Goal: Task Accomplishment & Management: Use online tool/utility

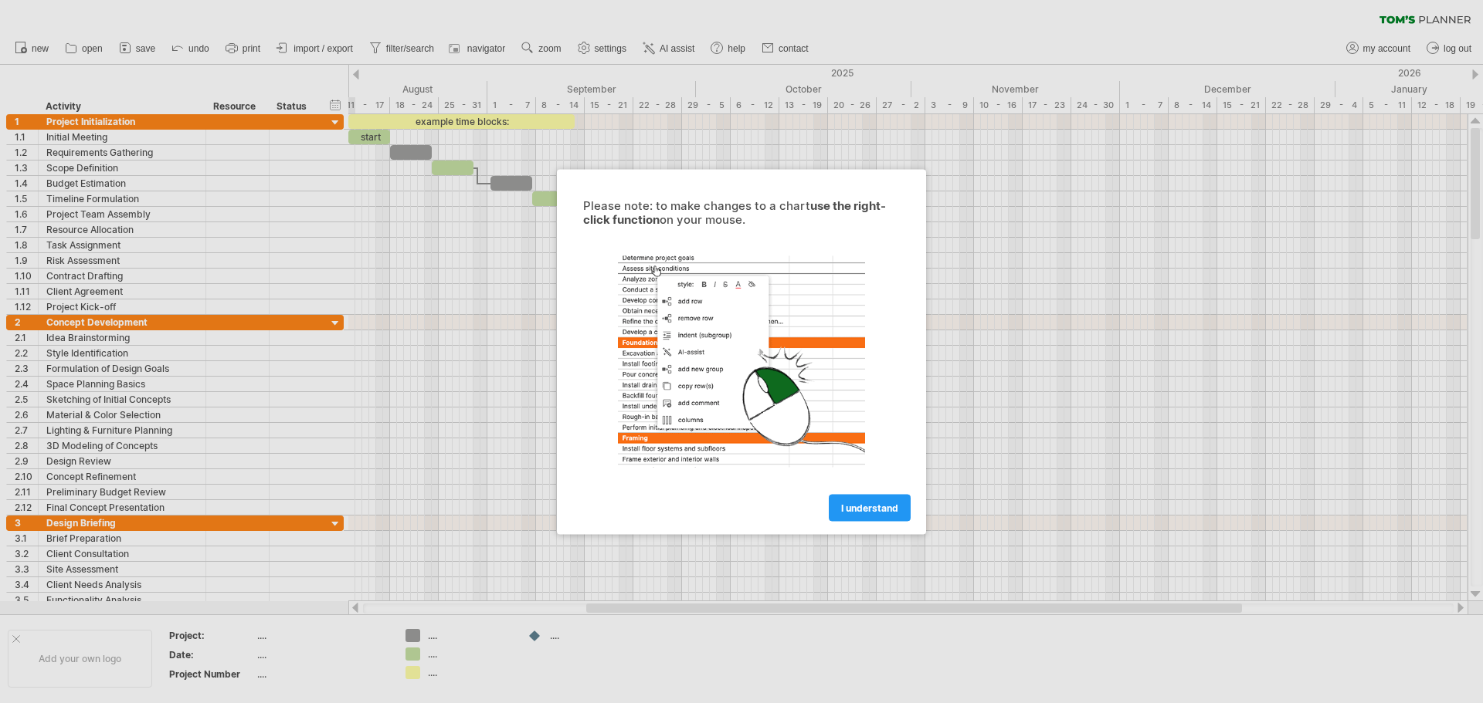
click at [876, 515] on link "I understand" at bounding box center [870, 507] width 82 height 27
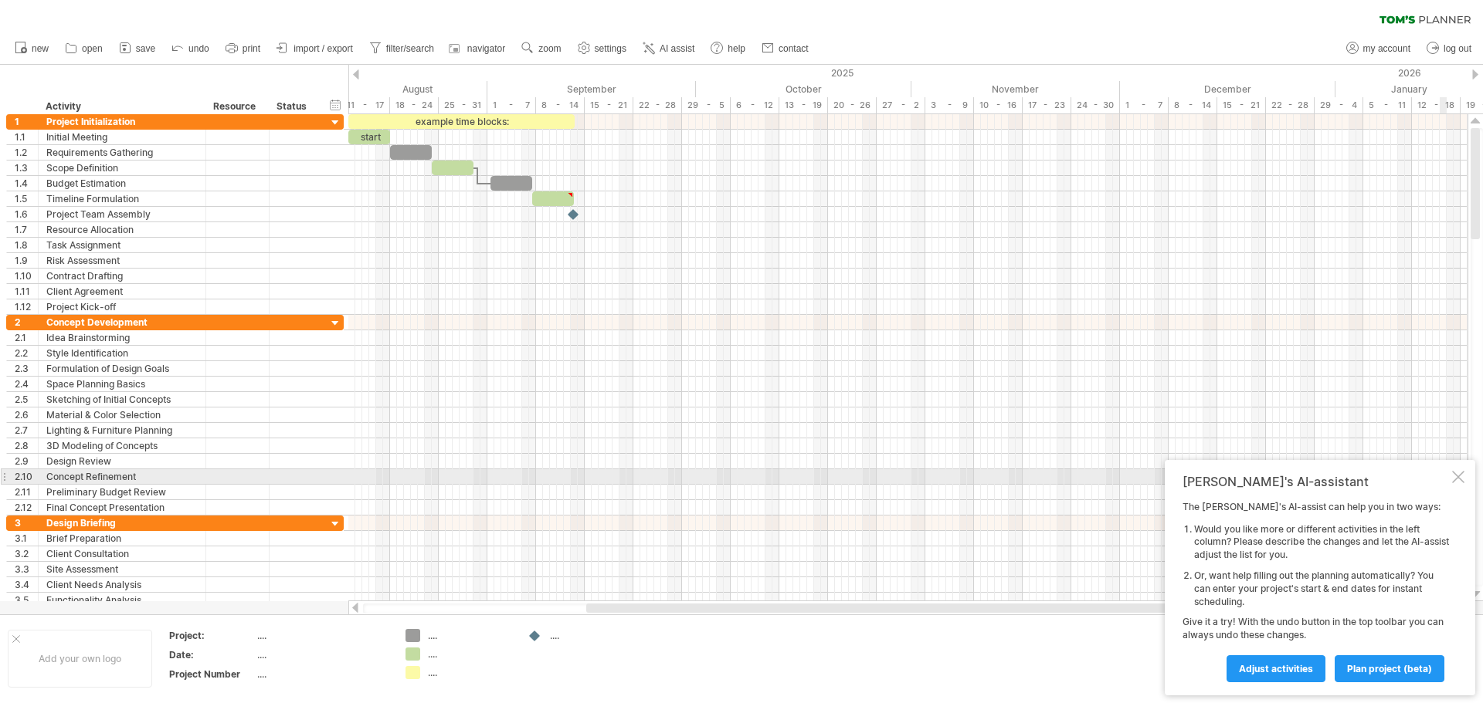
click at [1454, 477] on div at bounding box center [1458, 477] width 12 height 12
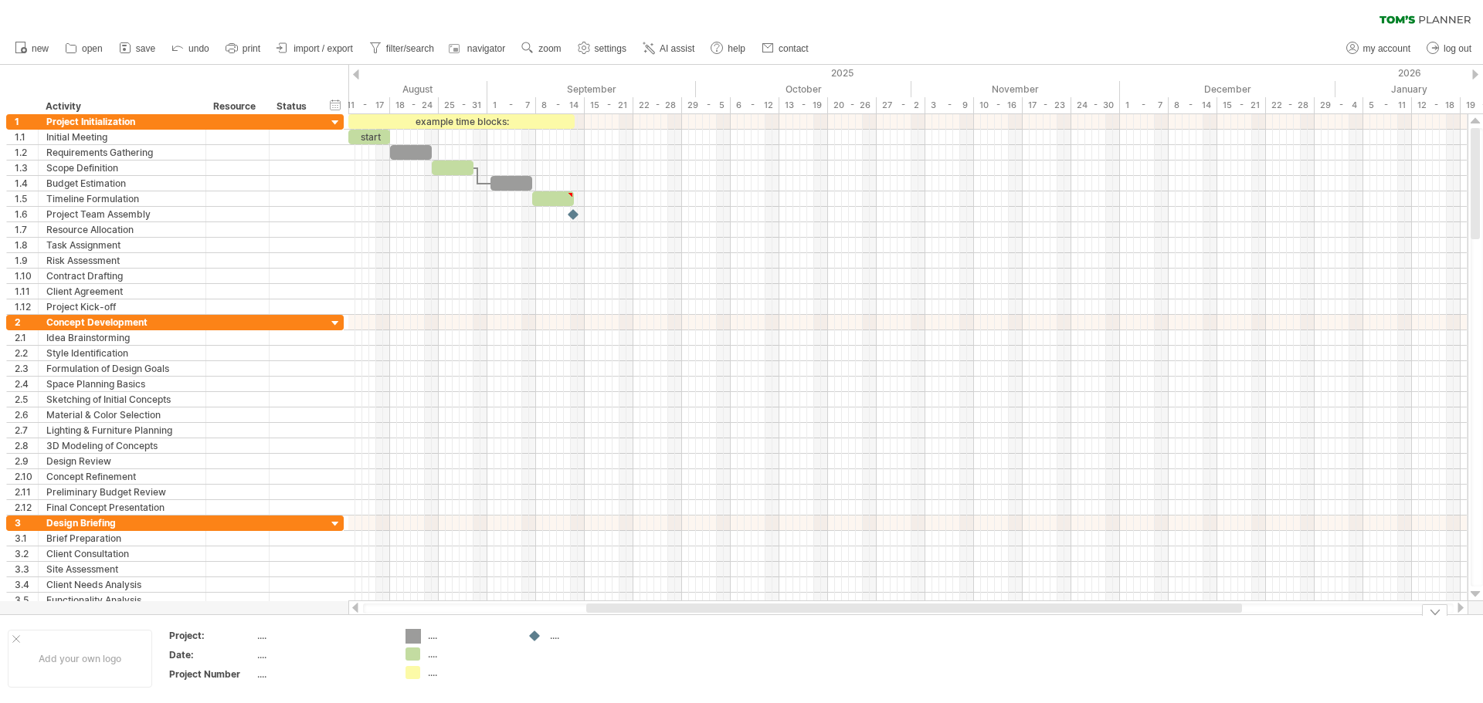
click at [409, 636] on div "Trying to reach [DOMAIN_NAME] Connected again... 0% clear filter new 1" at bounding box center [741, 351] width 1483 height 703
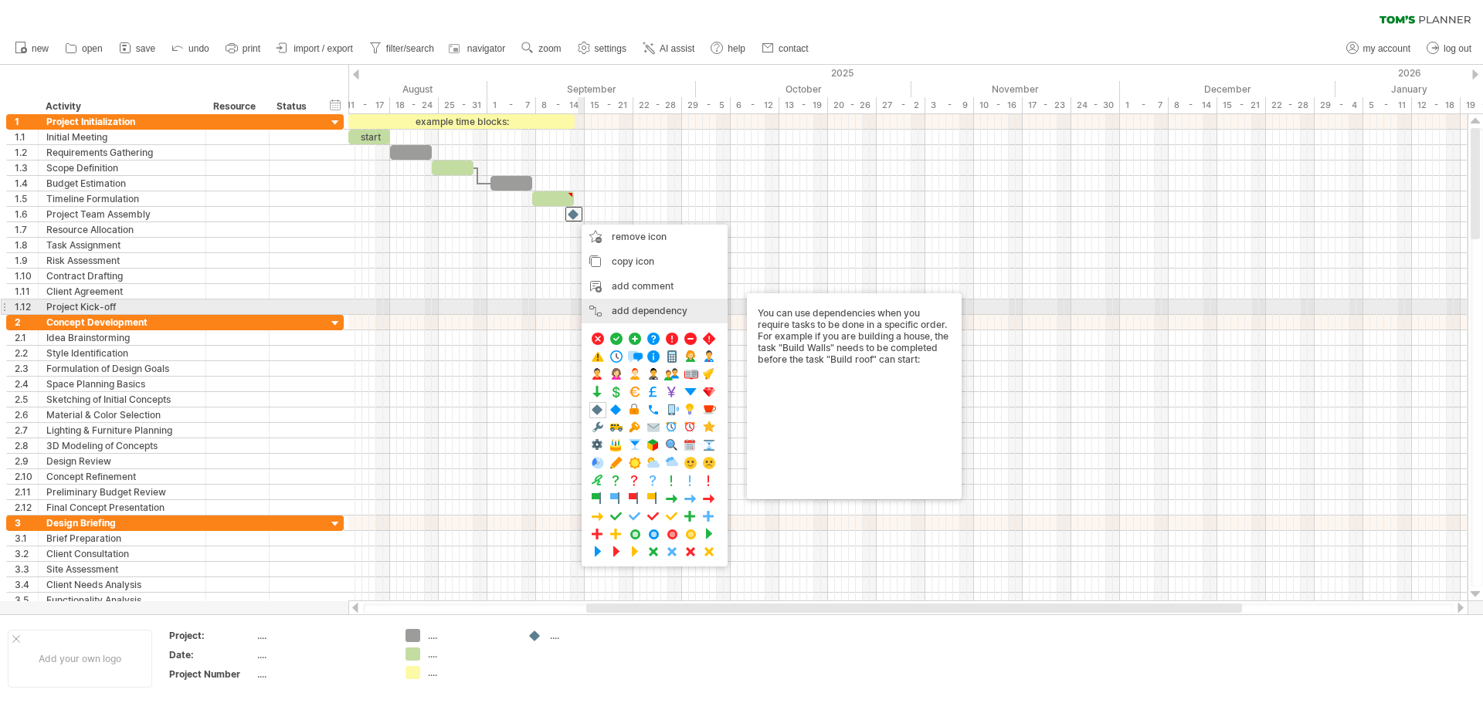
click at [622, 308] on div "add dependency You can use dependencies when you require tasks to be done in a …" at bounding box center [654, 311] width 146 height 25
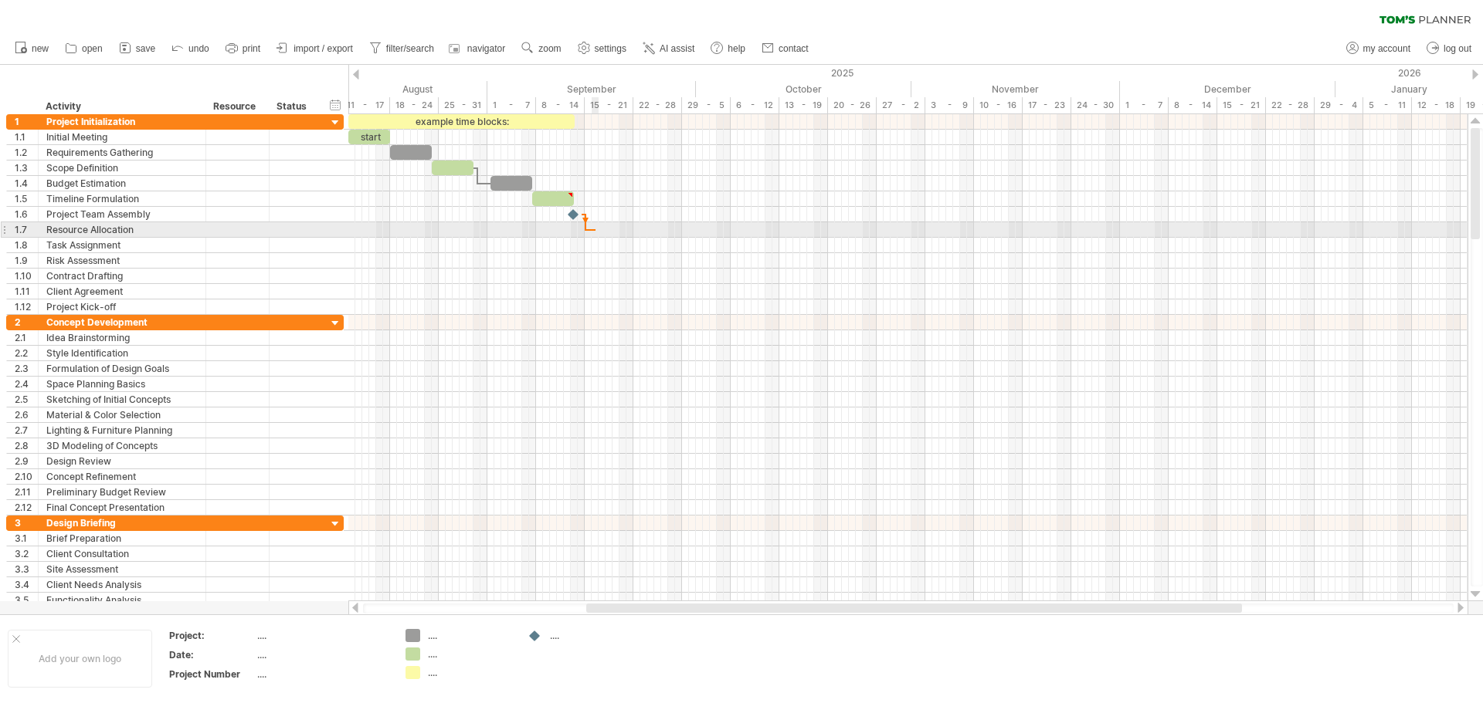
click at [595, 232] on div at bounding box center [907, 229] width 1119 height 15
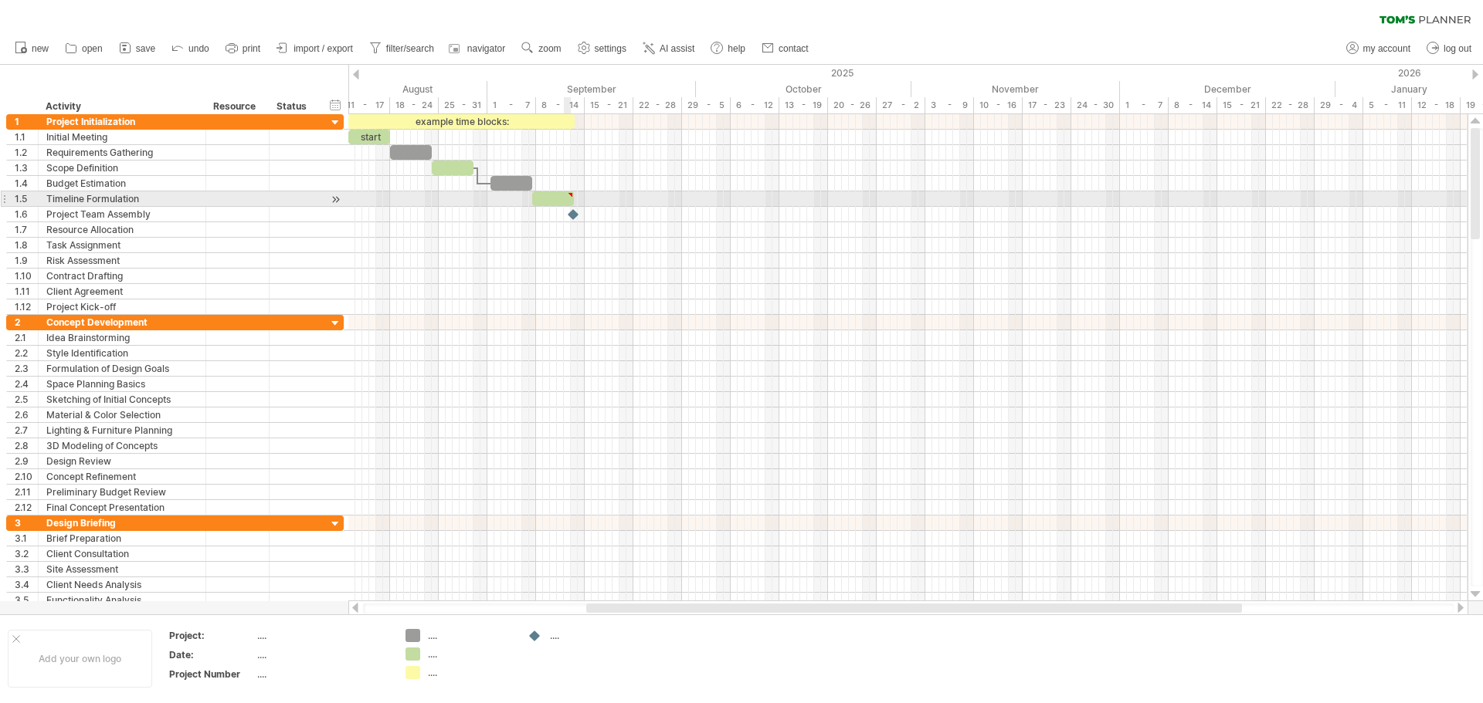
type textarea "**********"
click at [573, 198] on div at bounding box center [570, 194] width 7 height 7
click at [564, 201] on div at bounding box center [553, 198] width 42 height 15
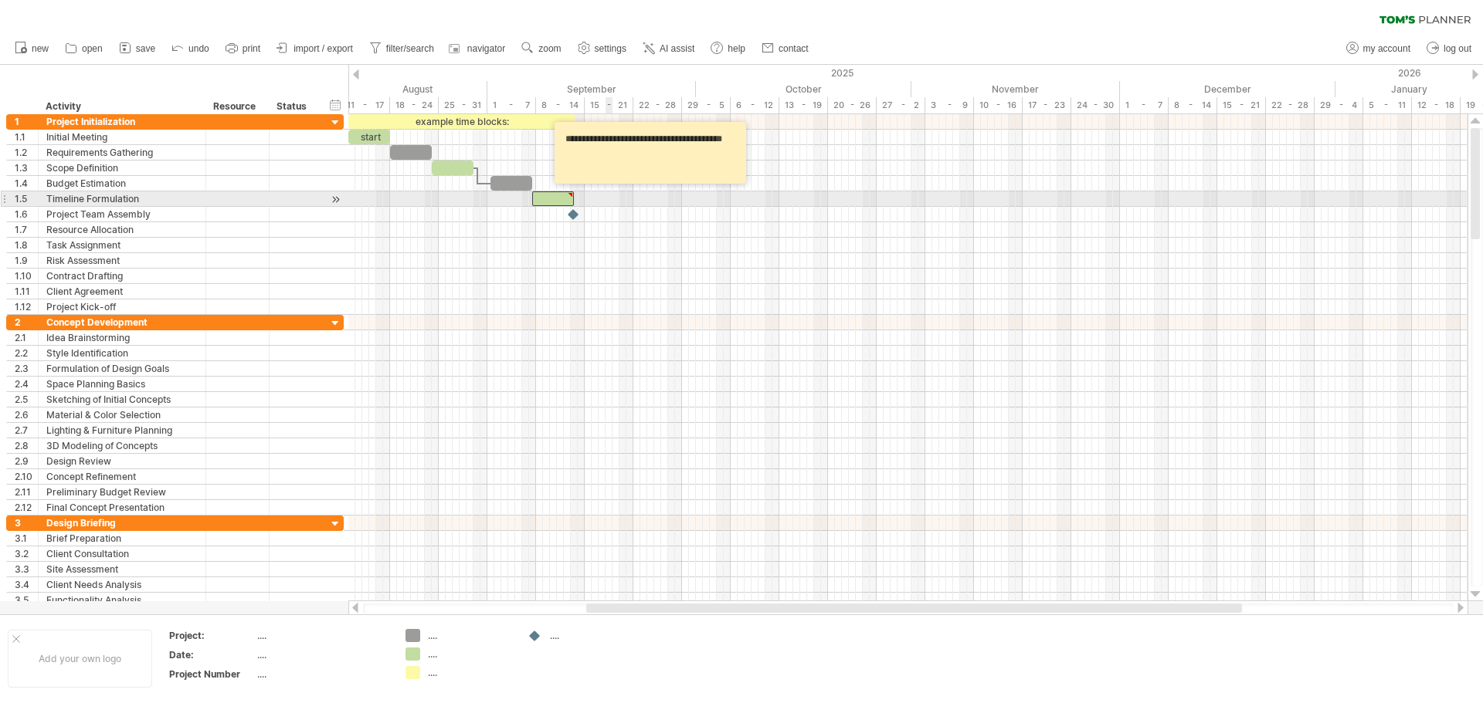
drag, startPoint x: 571, startPoint y: 200, endPoint x: 606, endPoint y: 205, distance: 35.8
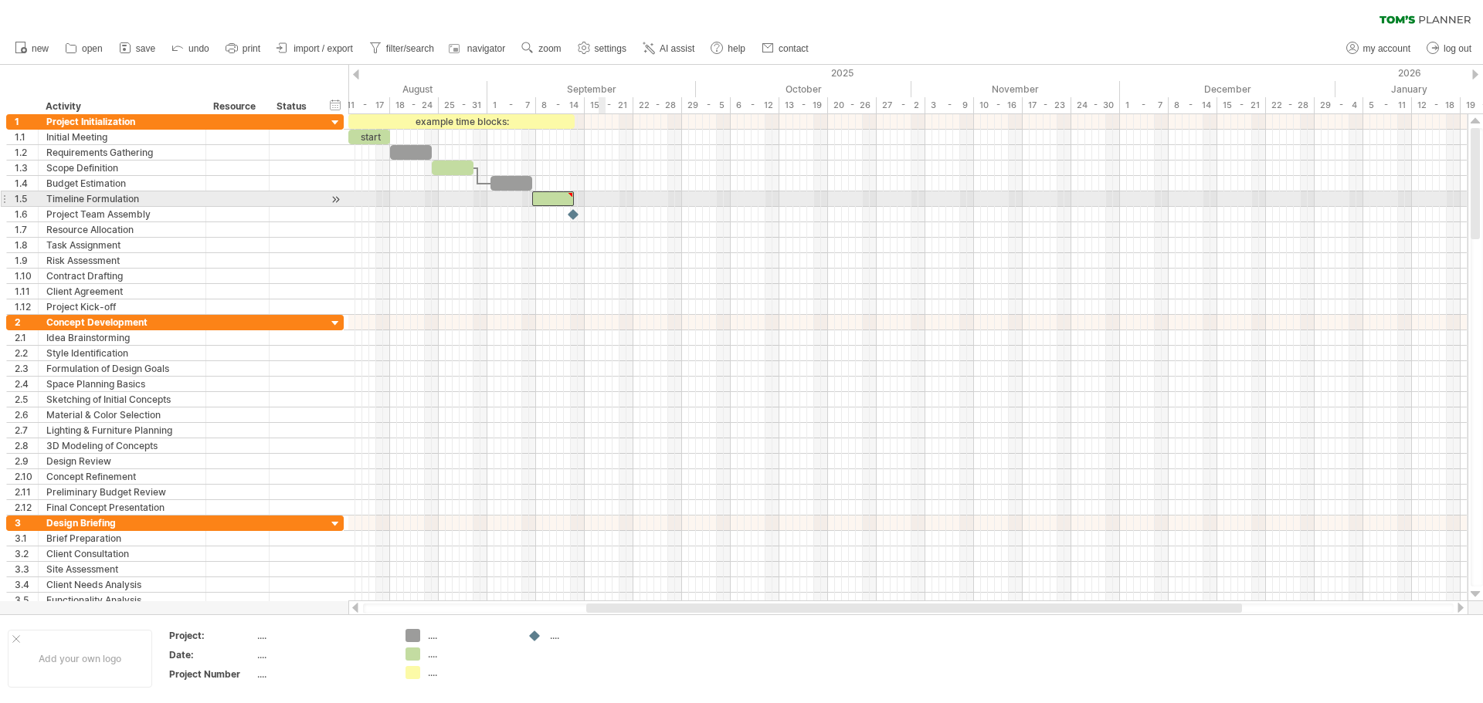
drag, startPoint x: 572, startPoint y: 199, endPoint x: 599, endPoint y: 199, distance: 27.0
drag, startPoint x: 574, startPoint y: 198, endPoint x: 618, endPoint y: 201, distance: 44.1
click at [618, 201] on span at bounding box center [619, 198] width 6 height 15
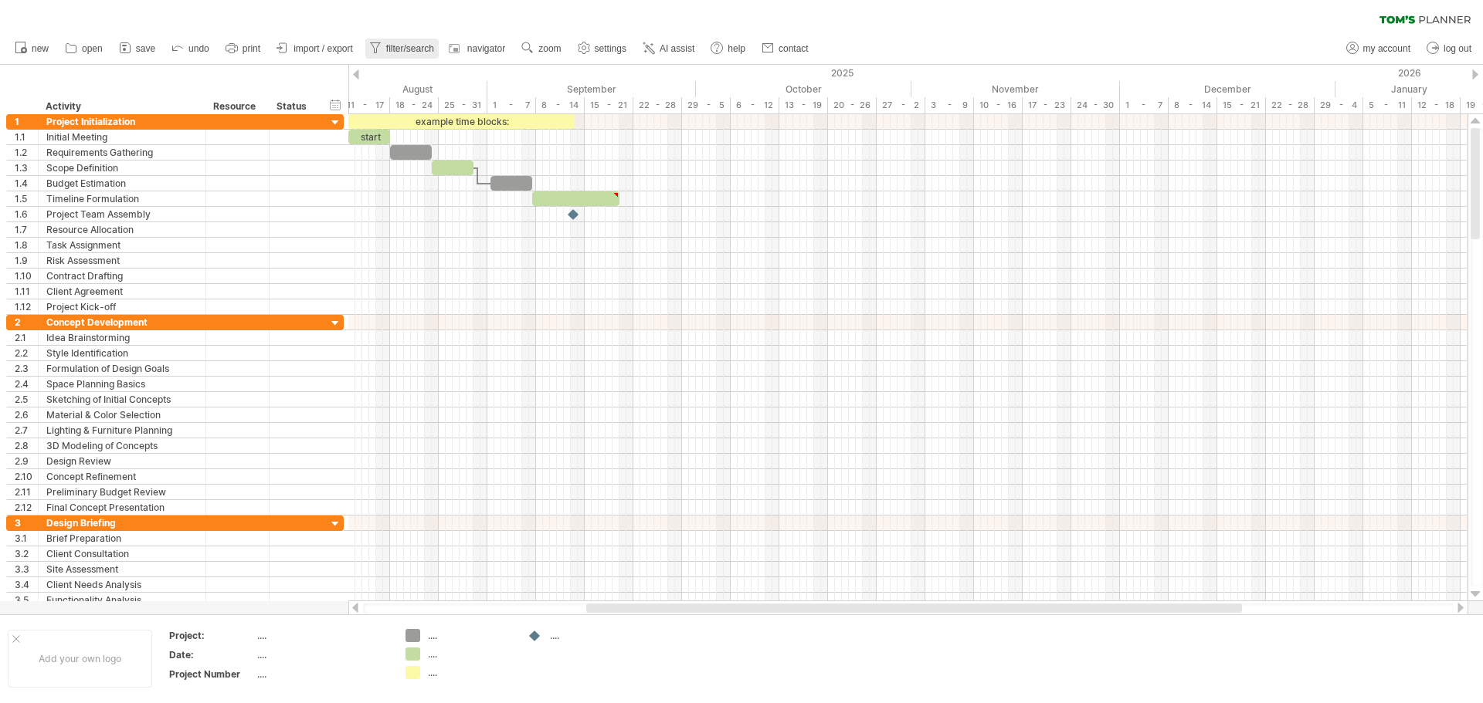
click at [415, 45] on span "filter/search" at bounding box center [410, 48] width 48 height 11
type input "**********"
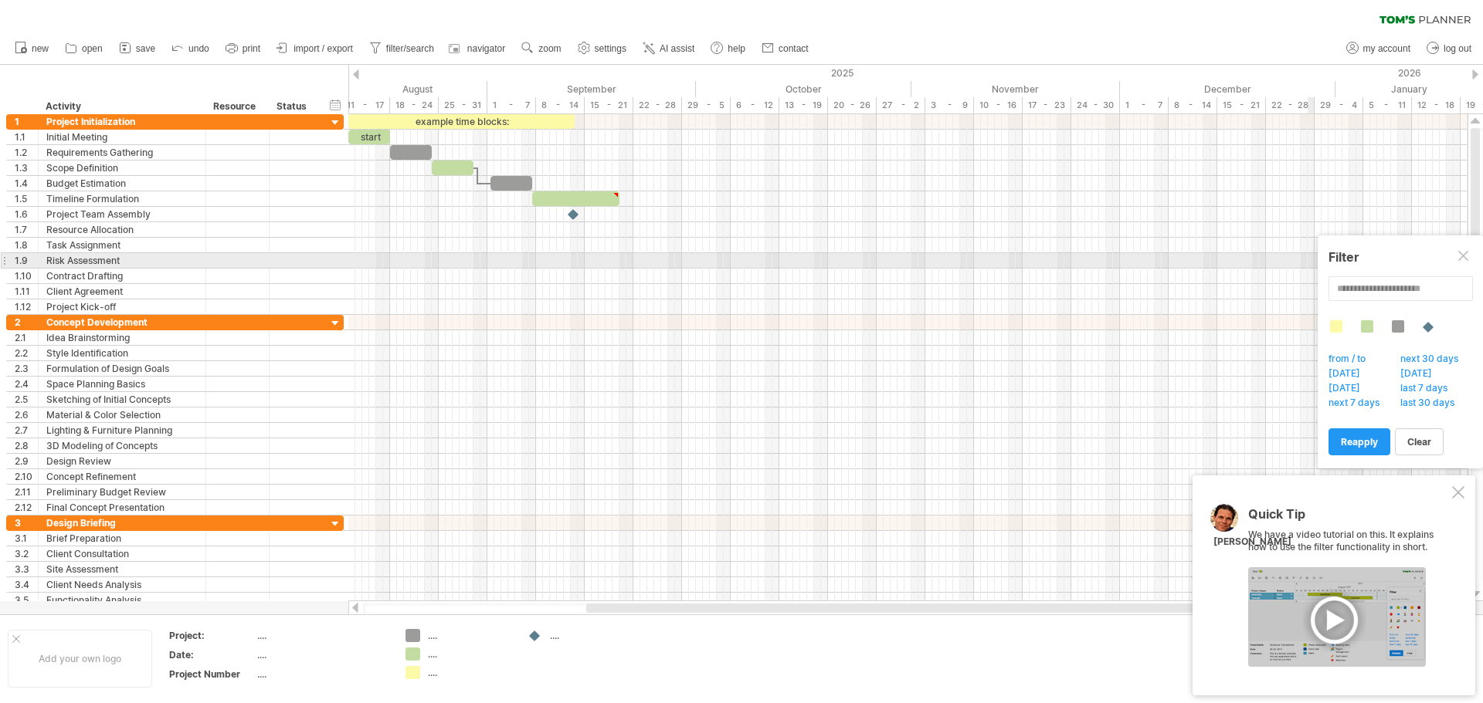
click at [1459, 259] on div at bounding box center [1464, 257] width 12 height 12
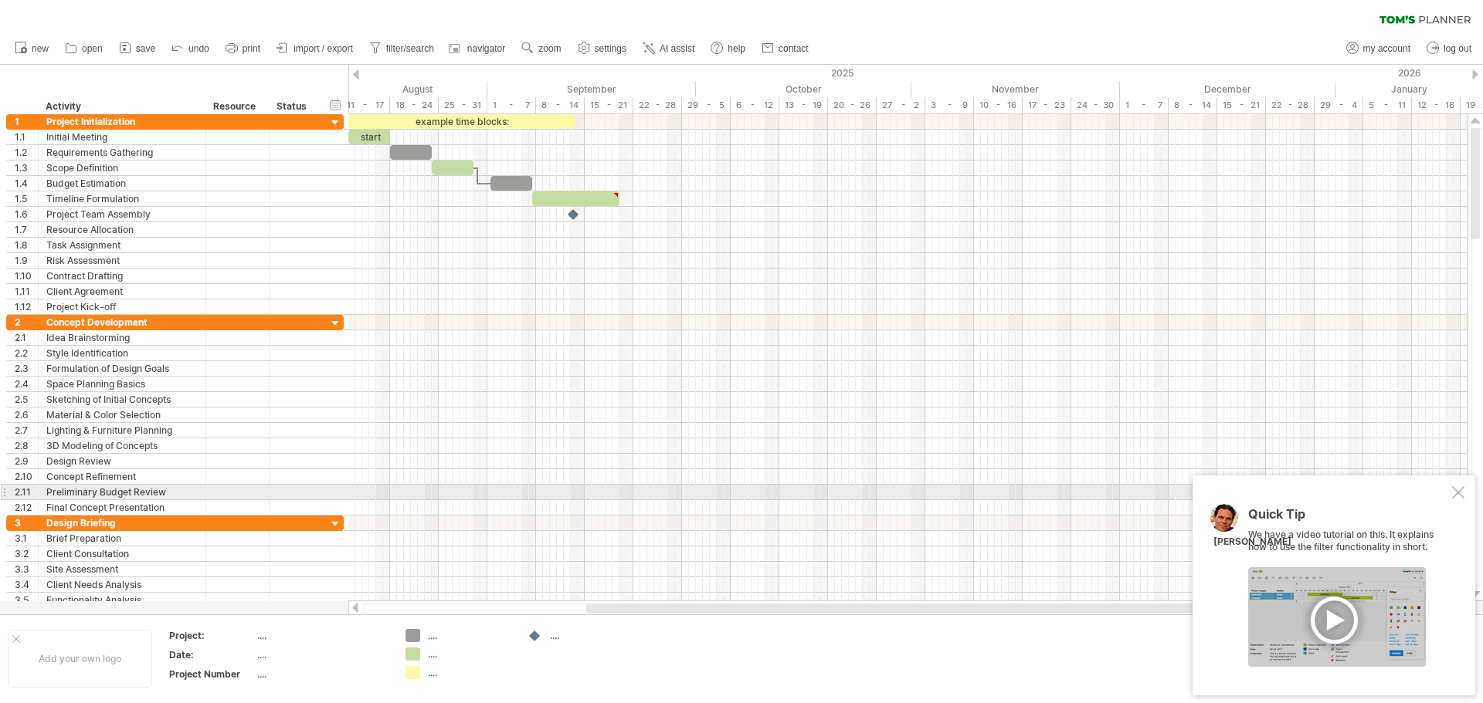
click at [1462, 498] on div at bounding box center [1458, 492] width 12 height 12
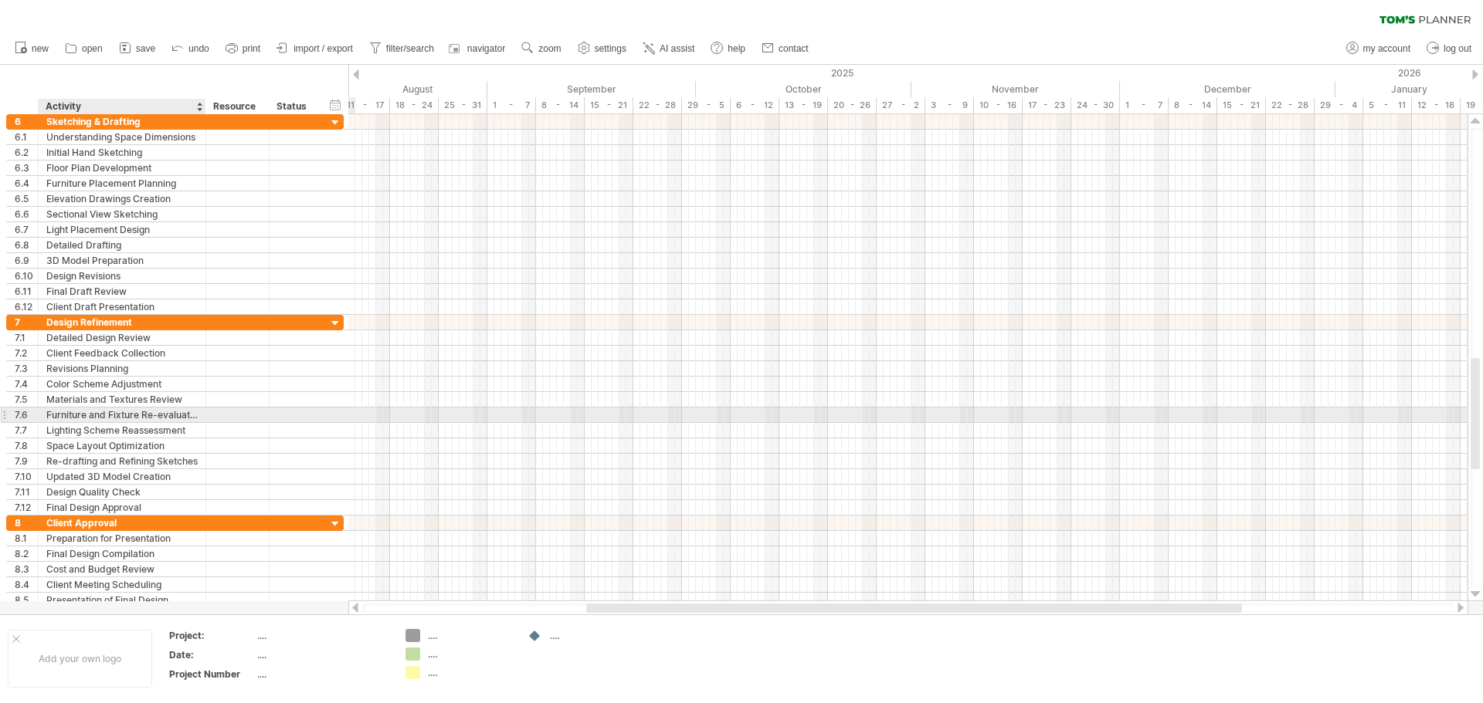
click at [177, 421] on div "Furniture and Fixture Re-evaluation" at bounding box center [121, 415] width 151 height 15
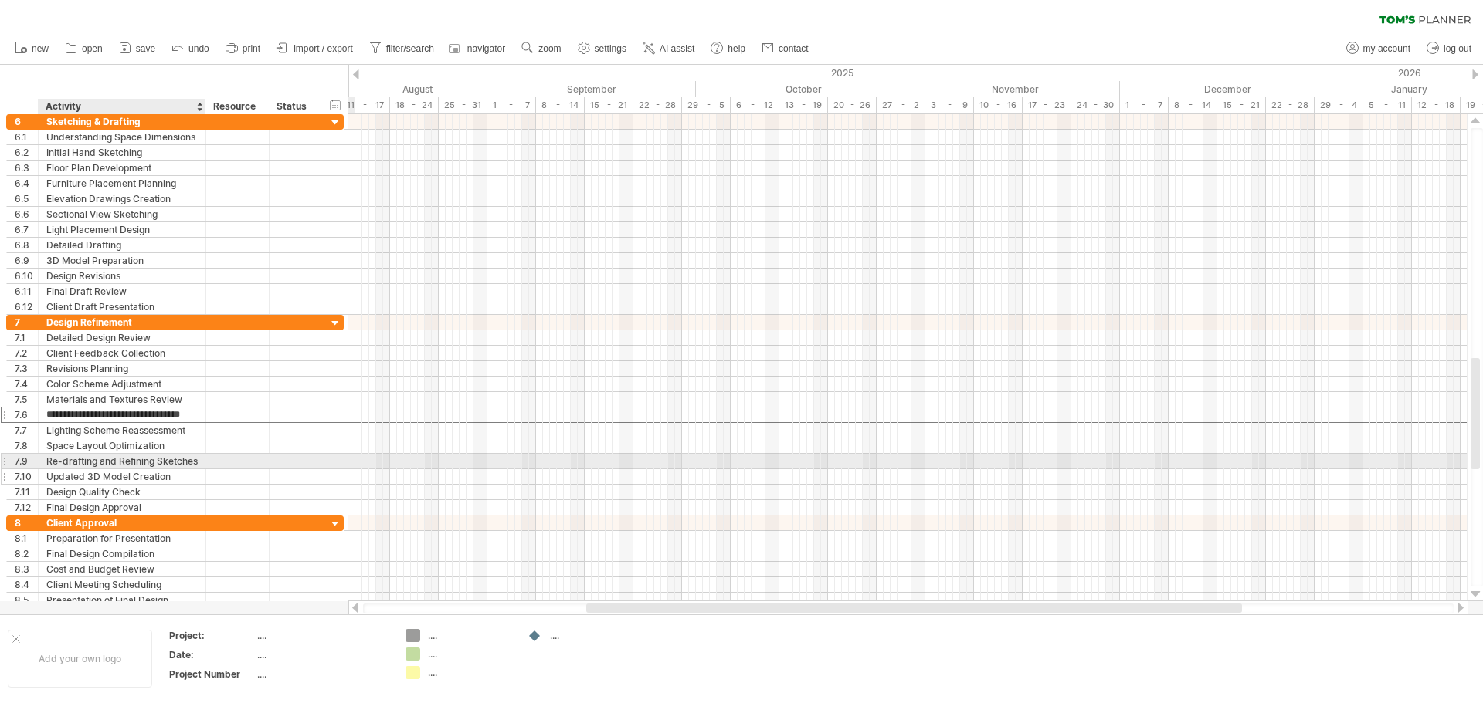
click at [171, 469] on div "Updated 3D Model Creation" at bounding box center [121, 476] width 151 height 15
